Goal: Go to known website: Access a specific website the user already knows

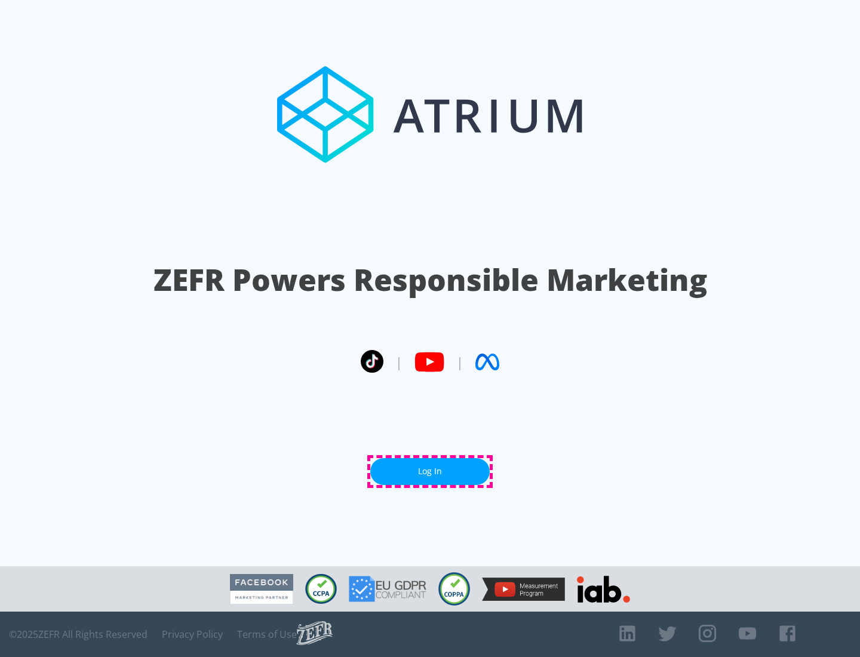
click at [430, 471] on link "Log In" at bounding box center [429, 471] width 119 height 27
